Goal: Information Seeking & Learning: Learn about a topic

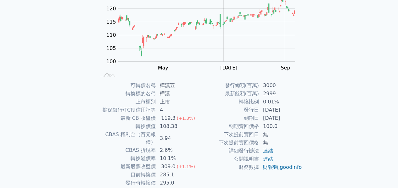
scroll to position [103, 0]
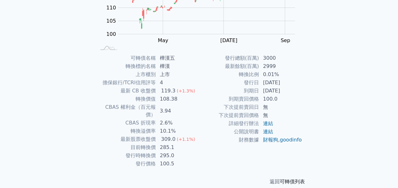
click at [287, 179] on link "可轉債列表" at bounding box center [292, 182] width 25 height 6
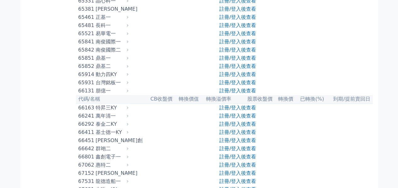
scroll to position [2676, 0]
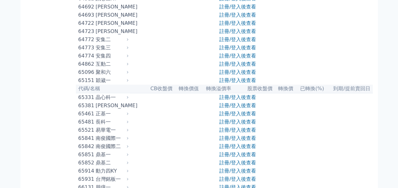
scroll to position [2613, 0]
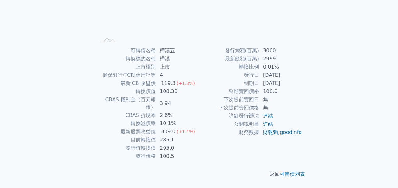
scroll to position [103, 0]
